Goal: Task Accomplishment & Management: Manage account settings

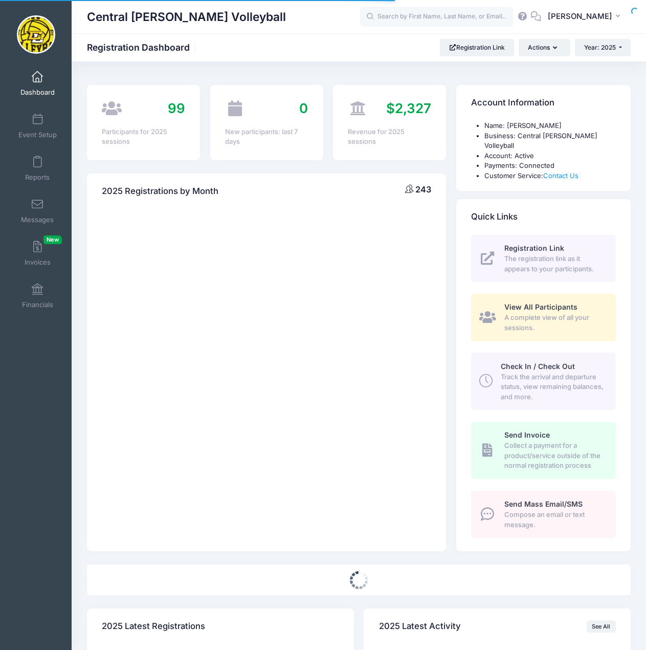
select select
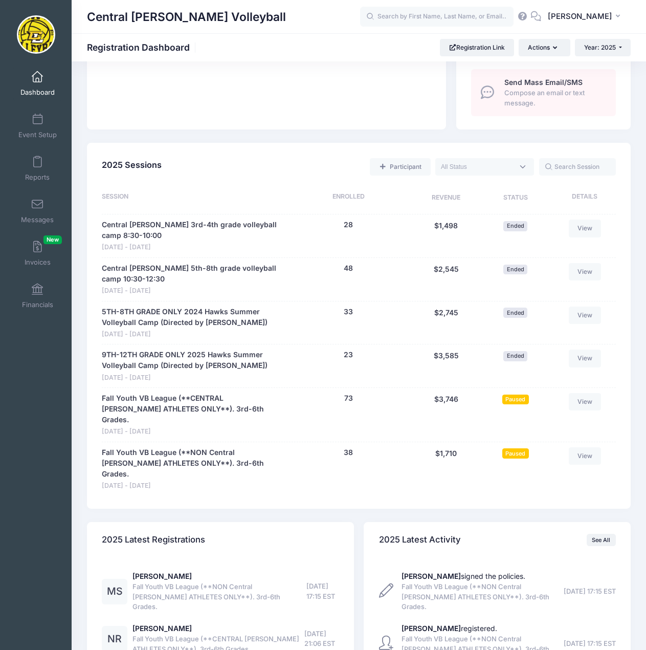
scroll to position [563, 0]
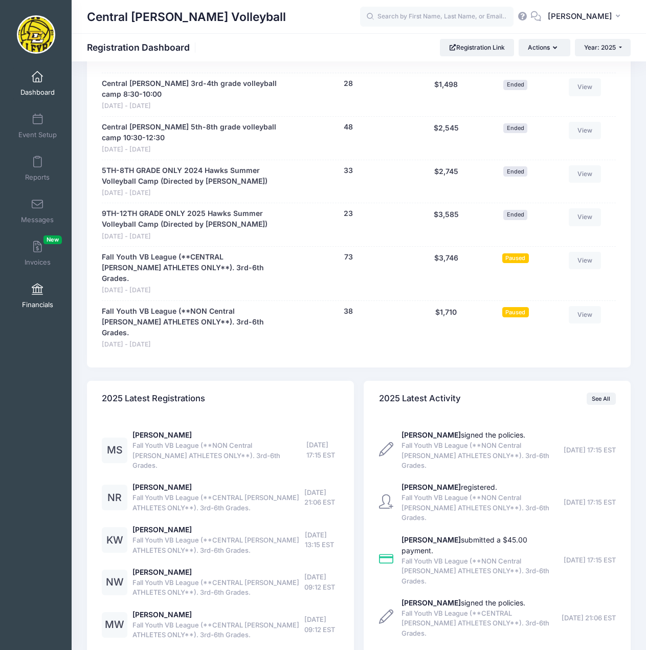
click at [37, 293] on span at bounding box center [37, 289] width 0 height 11
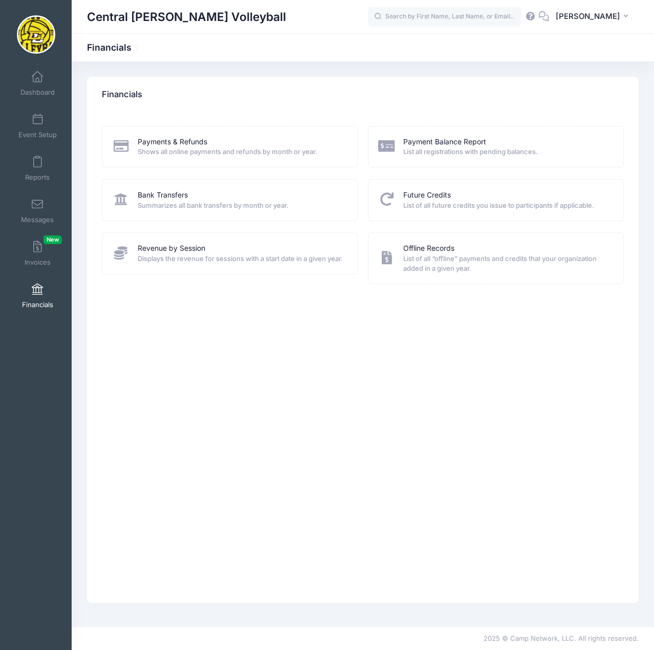
click at [468, 147] on span "List all registrations with pending balances." at bounding box center [506, 152] width 207 height 10
click at [467, 141] on link "Payment Balance Report" at bounding box center [444, 142] width 83 height 11
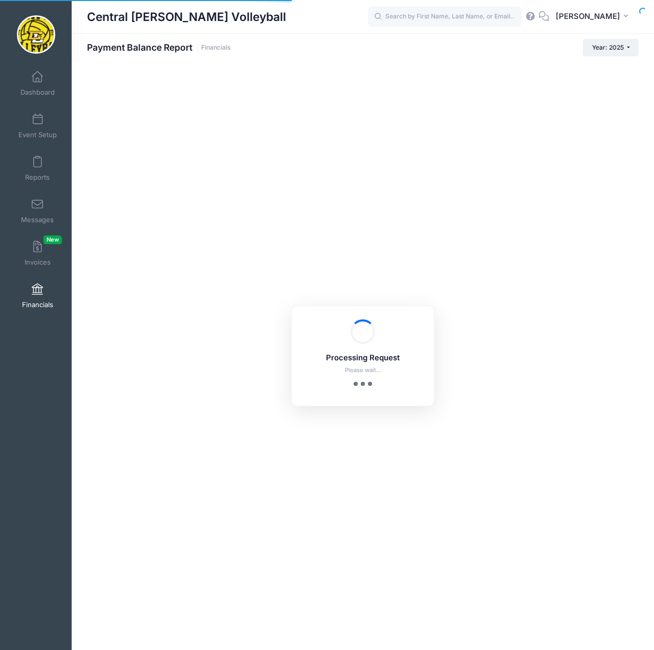
select select "10"
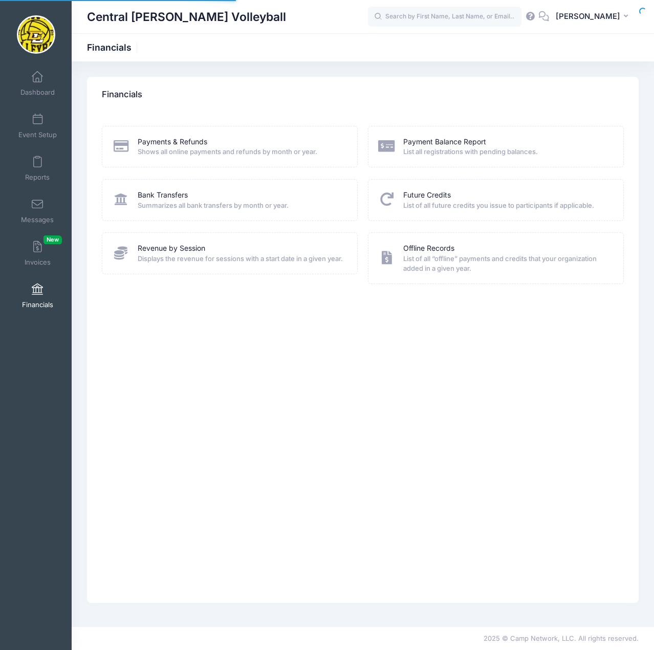
click at [170, 257] on span "Displays the revenue for sessions with a start date in a given year." at bounding box center [241, 259] width 207 height 10
click at [174, 249] on link "Revenue by Session" at bounding box center [172, 248] width 68 height 11
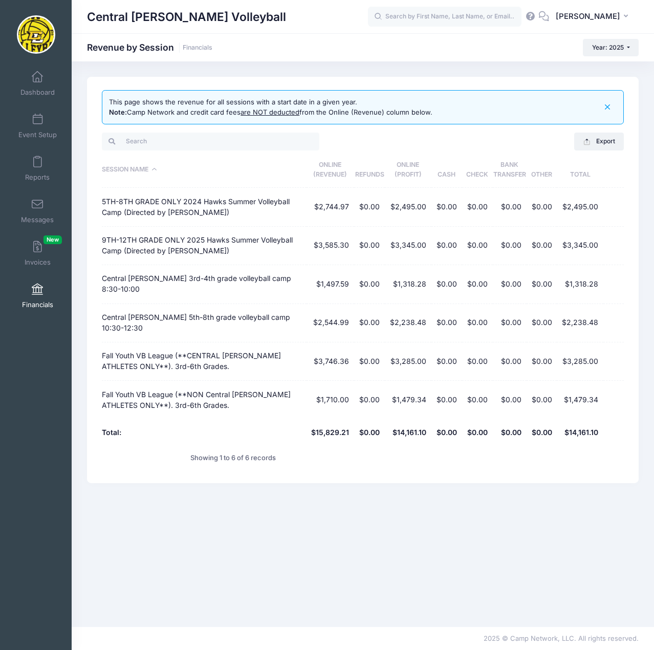
click at [140, 381] on td "Fall Youth VB League (**NON Central [PERSON_NAME] ATHLETES ONLY**). 3rd-6th Gra…" at bounding box center [204, 400] width 204 height 38
click at [37, 78] on span at bounding box center [37, 77] width 0 height 11
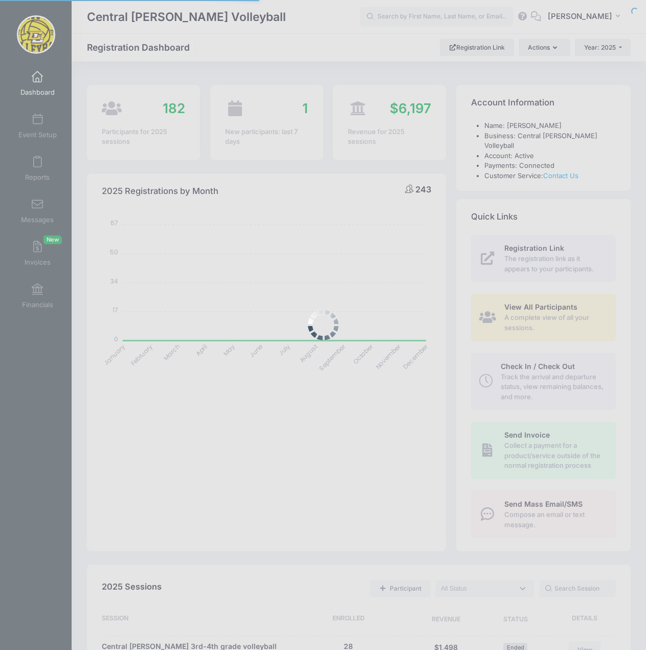
select select
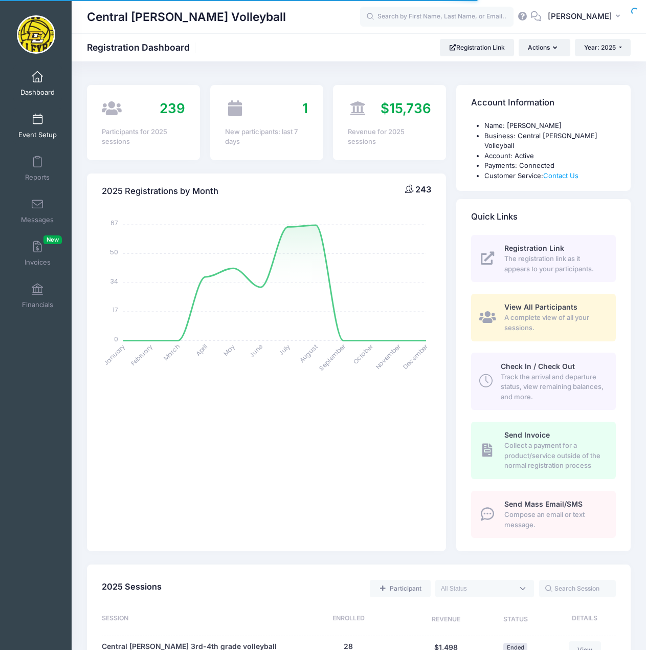
click at [37, 123] on span at bounding box center [37, 119] width 0 height 11
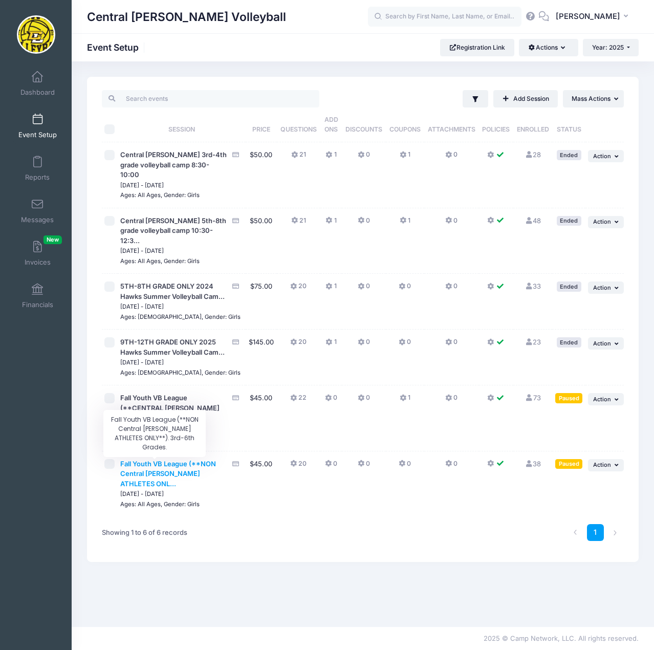
click at [153, 463] on span "Fall Youth VB League (**NON Central [PERSON_NAME] ATHLETES ONL..." at bounding box center [168, 474] width 96 height 28
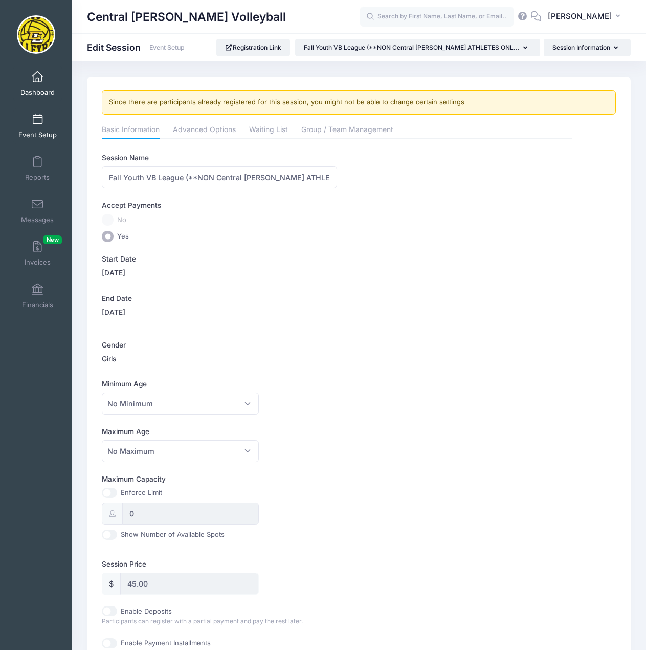
click at [37, 75] on span at bounding box center [37, 77] width 0 height 11
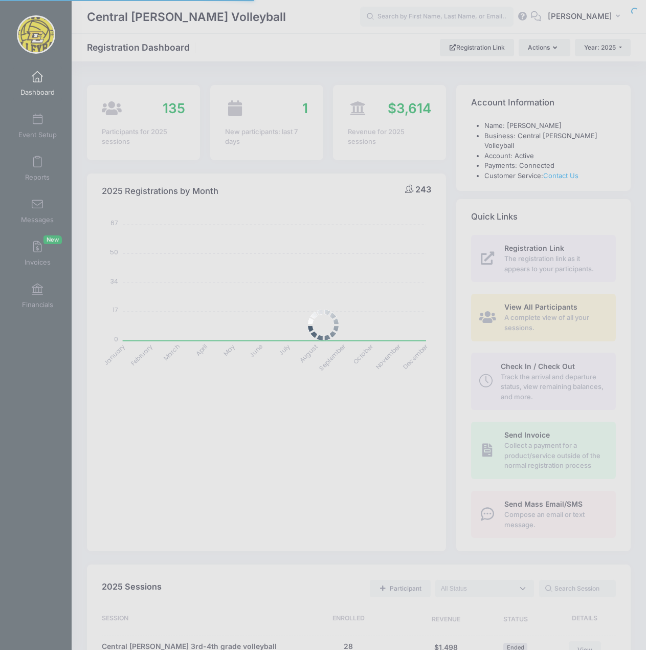
select select
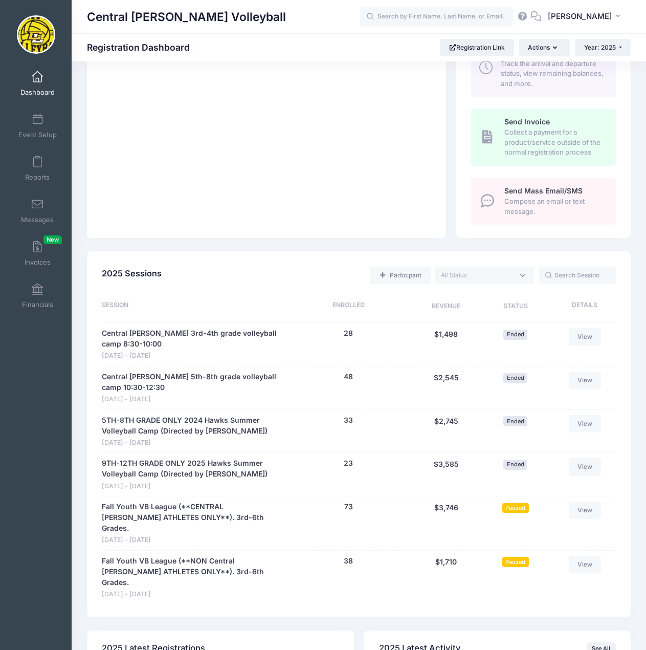
scroll to position [409, 0]
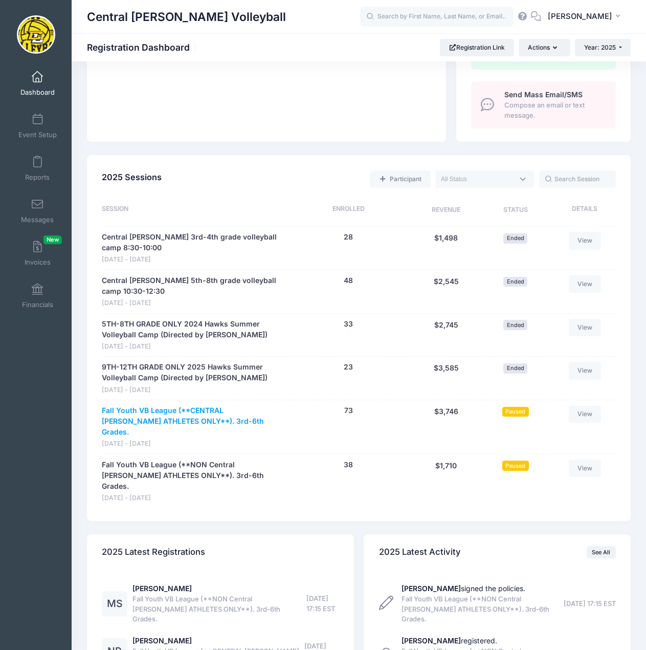
click at [214, 405] on link "Fall Youth VB League (**CENTRAL [PERSON_NAME] ATHLETES ONLY**). 3rd-6th Grades." at bounding box center [192, 421] width 180 height 32
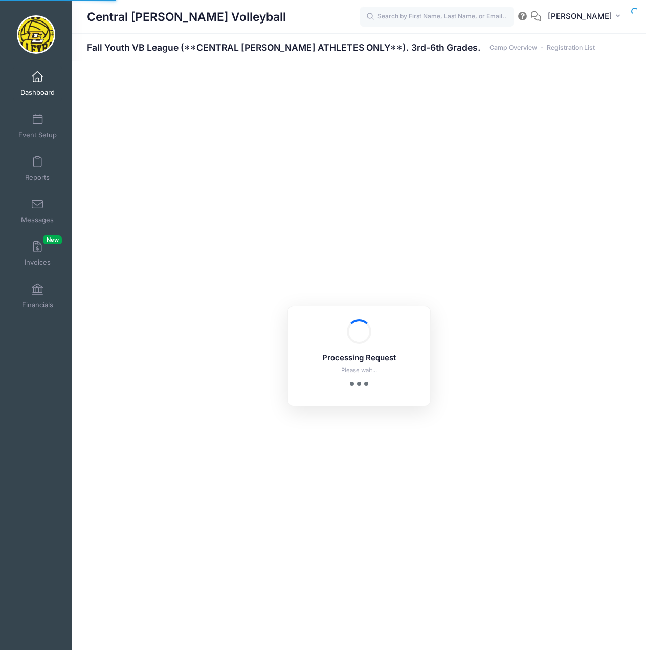
select select "10"
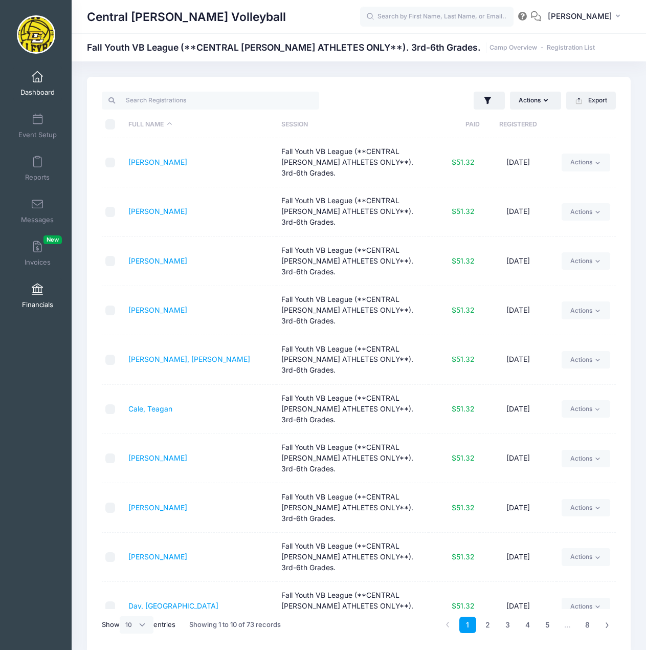
click at [37, 290] on span at bounding box center [37, 289] width 0 height 11
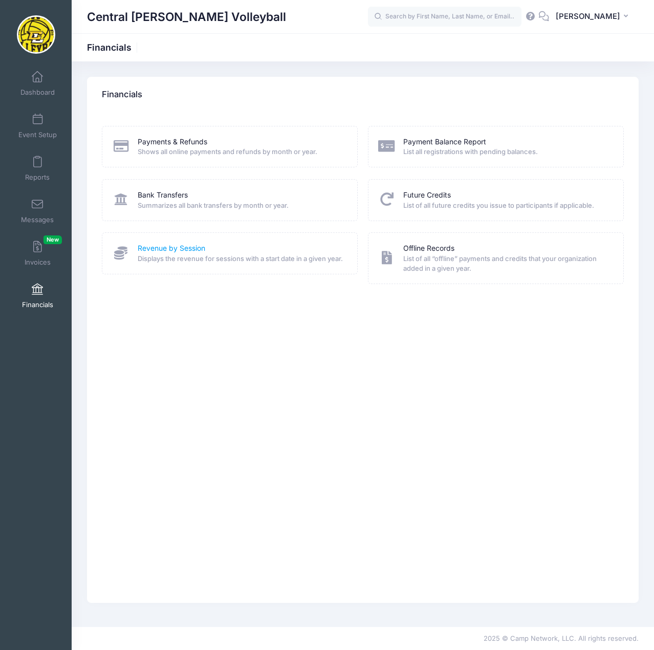
click at [182, 249] on link "Revenue by Session" at bounding box center [172, 248] width 68 height 11
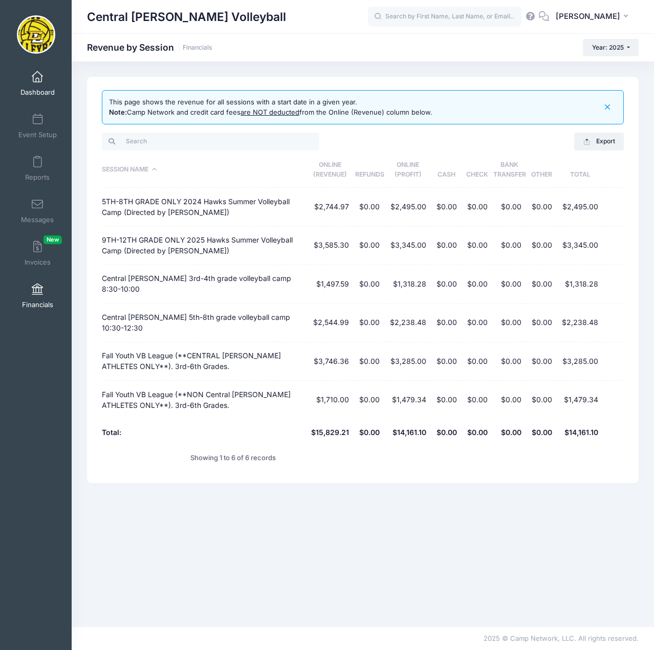
click at [35, 86] on link "Dashboard" at bounding box center [37, 84] width 49 height 36
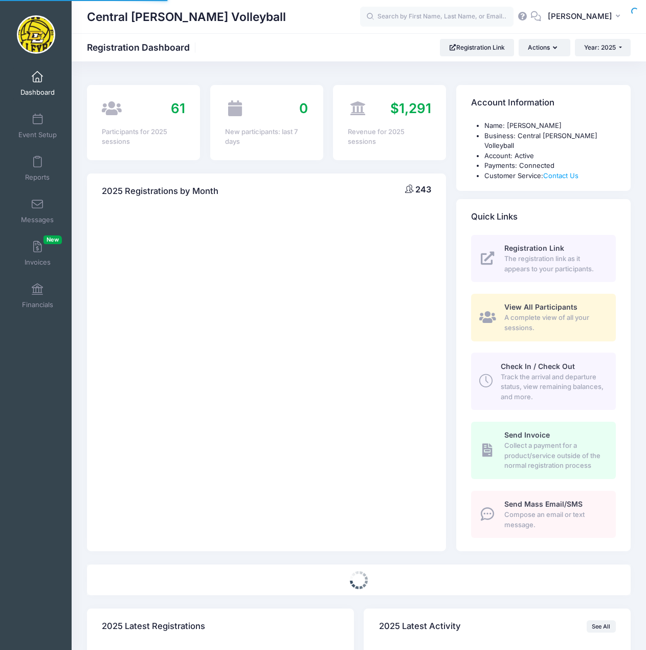
select select
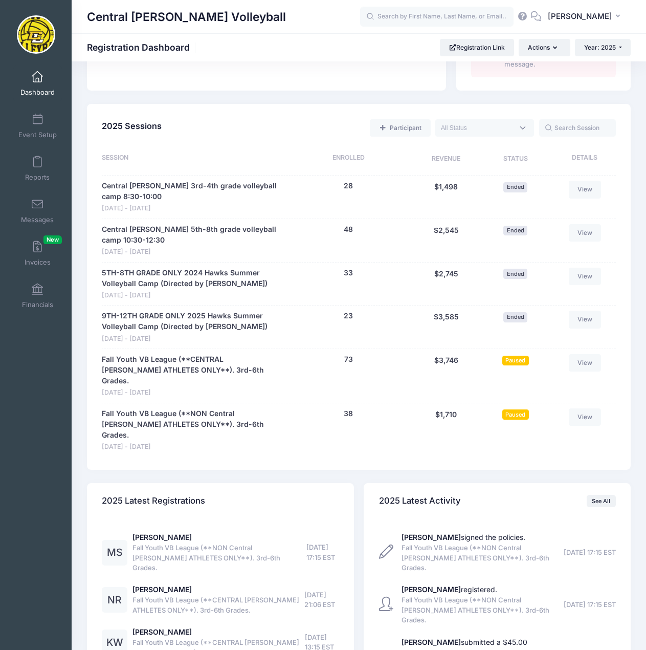
scroll to position [512, 0]
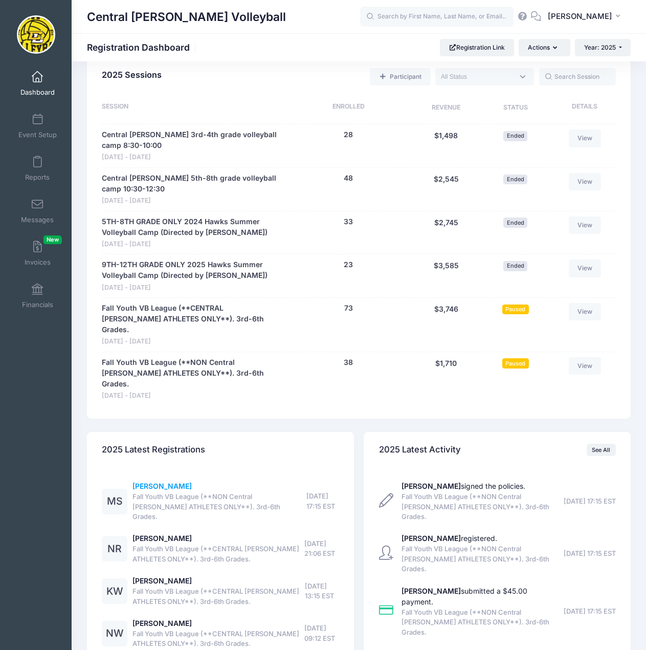
click at [170, 482] on link "[PERSON_NAME]" at bounding box center [162, 486] width 59 height 9
